Goal: Check status: Check status

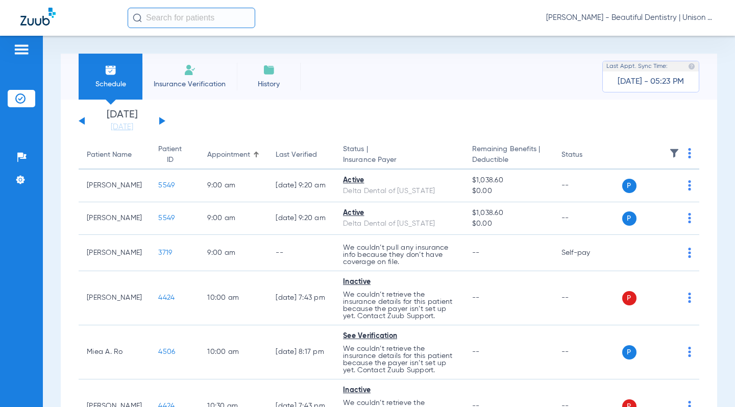
click at [194, 118] on app-single-date-navigator "[DATE] [DATE] [DATE] [DATE] [DATE] [DATE] [DATE] [DATE] [DATE] [DATE] [DATE] [D…" at bounding box center [389, 121] width 621 height 22
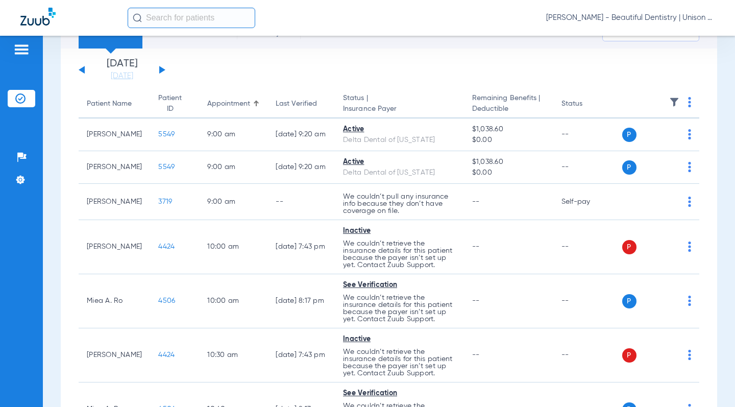
click at [160, 71] on button at bounding box center [162, 70] width 6 height 8
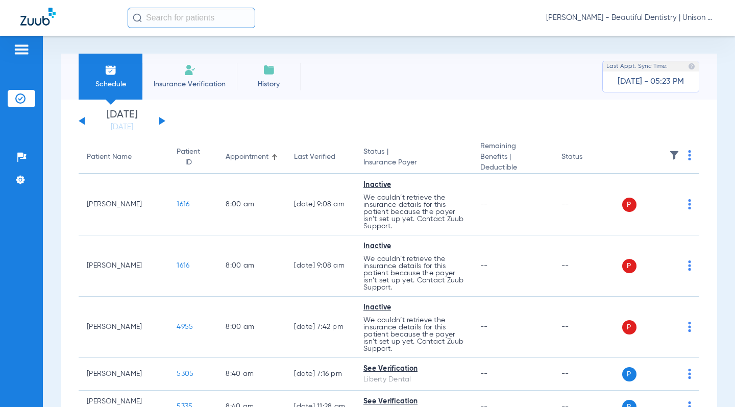
click at [82, 121] on button at bounding box center [82, 121] width 6 height 8
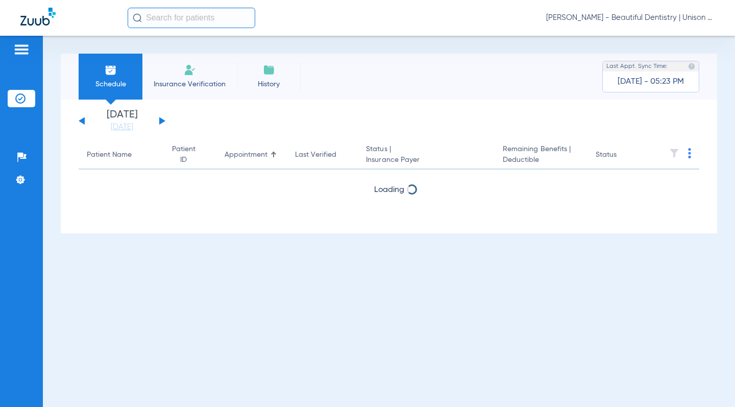
click at [82, 121] on button at bounding box center [82, 121] width 6 height 8
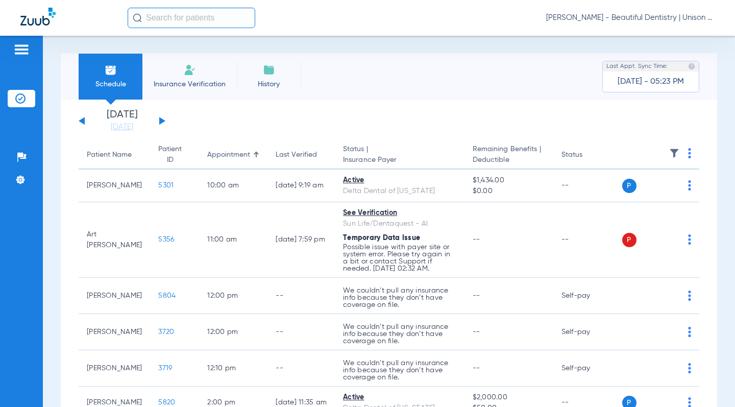
click at [260, 121] on app-single-date-navigator "[DATE] [DATE] [DATE] [DATE] [DATE] [DATE] [DATE] [DATE] [DATE] [DATE] [DATE] [D…" at bounding box center [389, 121] width 621 height 22
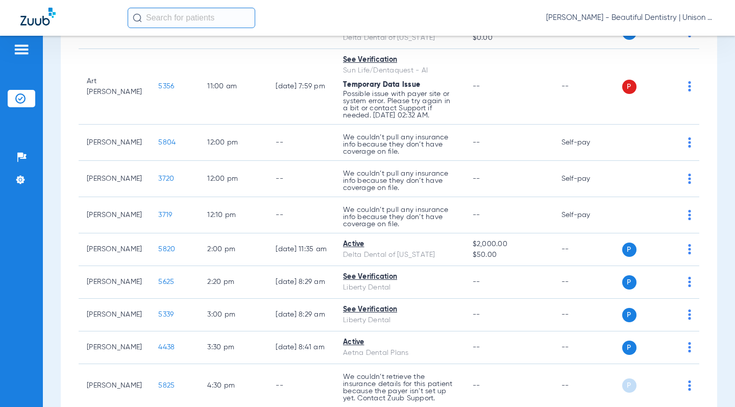
scroll to position [252, 0]
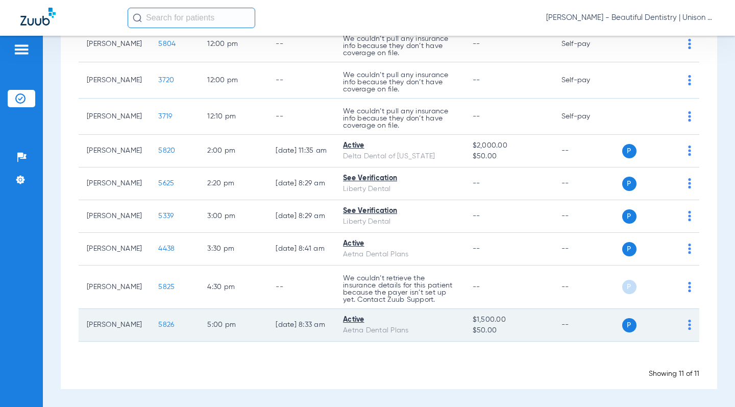
click at [158, 324] on span "5826" at bounding box center [166, 324] width 16 height 7
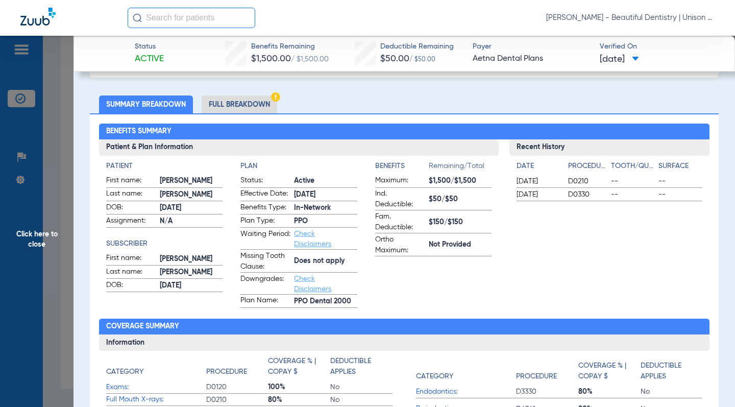
scroll to position [102, 0]
